Goal: Task Accomplishment & Management: Use online tool/utility

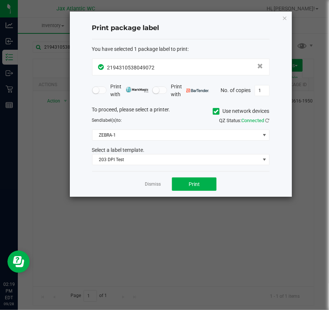
click at [160, 180] on app-cancel-button "Dismiss" at bounding box center [153, 184] width 16 height 8
click at [158, 184] on link "Dismiss" at bounding box center [153, 184] width 16 height 6
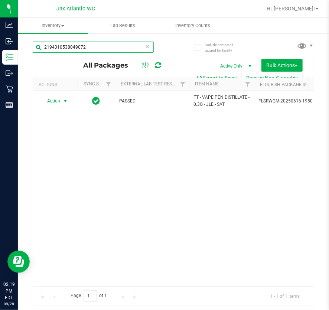
click at [84, 48] on input "2194310538049072" at bounding box center [93, 47] width 121 height 11
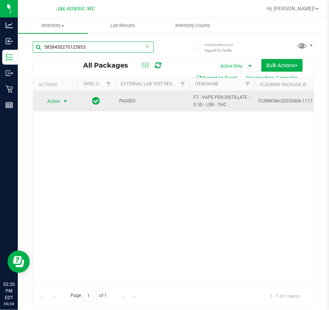
type input "5858450270125853"
click at [61, 100] on span "select" at bounding box center [65, 101] width 9 height 10
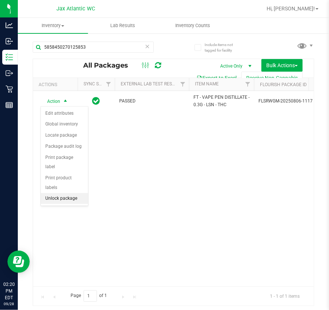
click at [63, 193] on li "Unlock package" at bounding box center [64, 198] width 47 height 11
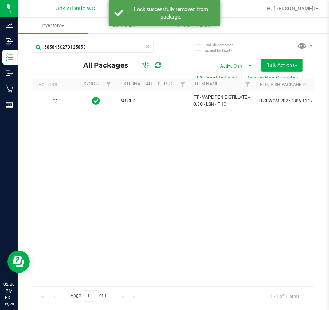
click at [62, 100] on div at bounding box center [55, 101] width 36 height 7
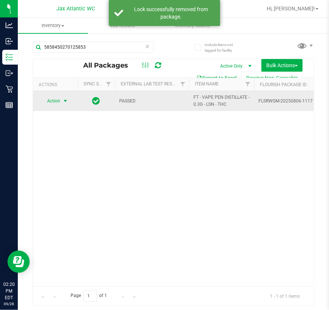
click at [63, 99] on span "select" at bounding box center [65, 101] width 6 height 6
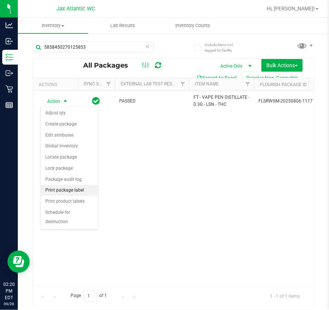
click at [76, 186] on li "Print package label" at bounding box center [69, 190] width 57 height 11
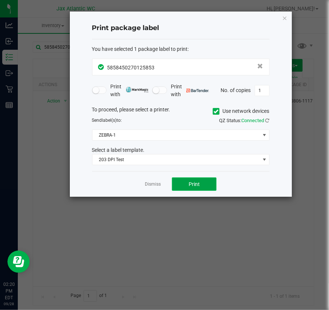
click at [195, 182] on span "Print" at bounding box center [194, 184] width 11 height 6
click at [154, 184] on link "Dismiss" at bounding box center [153, 184] width 16 height 6
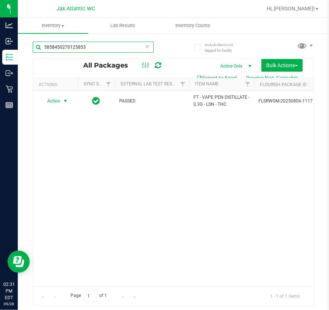
click at [70, 52] on input "5858450270125853" at bounding box center [93, 47] width 121 height 11
click at [69, 52] on input "5858450270125853" at bounding box center [93, 47] width 121 height 11
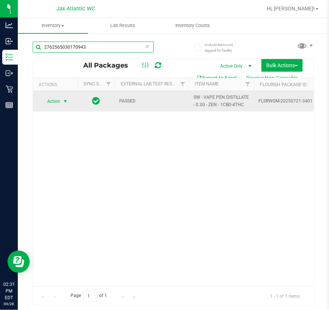
type input "2762565030170943"
click at [57, 101] on span "Action" at bounding box center [50, 101] width 20 height 10
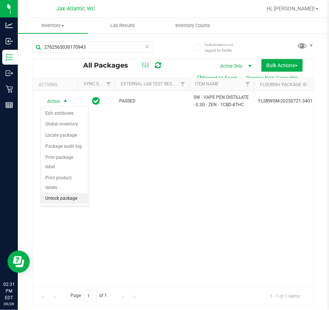
click at [74, 193] on li "Unlock package" at bounding box center [64, 198] width 47 height 11
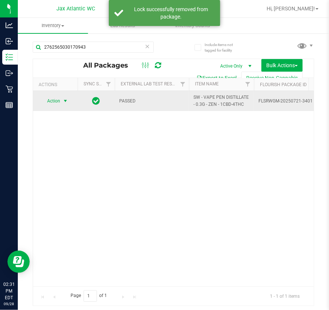
click at [53, 100] on span "Action" at bounding box center [50, 101] width 20 height 10
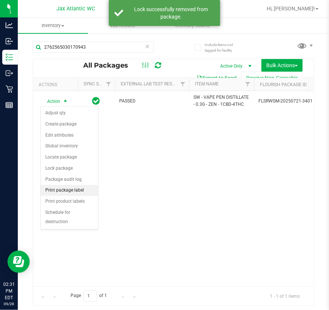
click at [66, 190] on li "Print package label" at bounding box center [69, 190] width 57 height 11
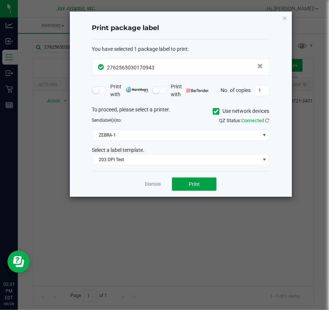
click at [186, 178] on button "Print" at bounding box center [194, 183] width 45 height 13
click at [284, 16] on icon "button" at bounding box center [284, 17] width 5 height 9
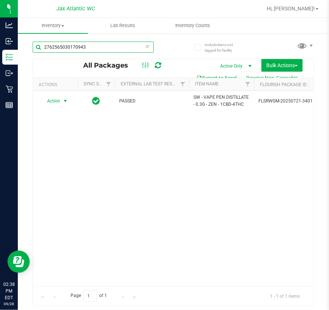
click at [89, 49] on input "2762565030170943" at bounding box center [93, 47] width 121 height 11
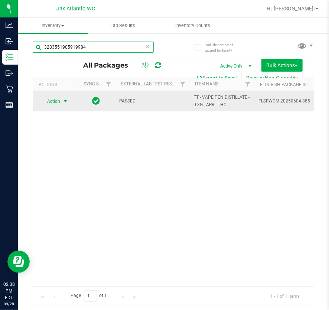
type input "3283551905919984"
click at [56, 102] on span "Action" at bounding box center [50, 101] width 20 height 10
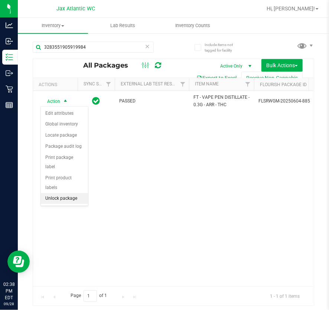
click at [56, 193] on li "Unlock package" at bounding box center [64, 198] width 47 height 11
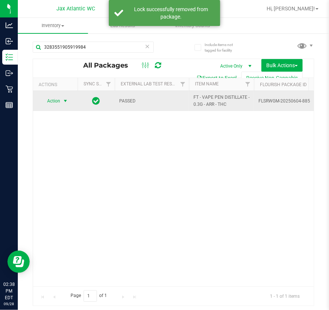
click at [52, 100] on span "Action" at bounding box center [50, 101] width 20 height 10
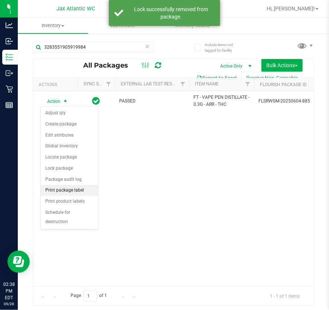
click at [61, 188] on li "Print package label" at bounding box center [69, 190] width 57 height 11
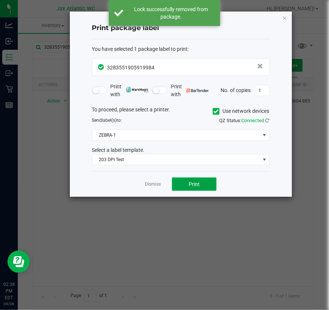
click at [193, 182] on span "Print" at bounding box center [194, 184] width 11 height 6
